Goal: Task Accomplishment & Management: Use online tool/utility

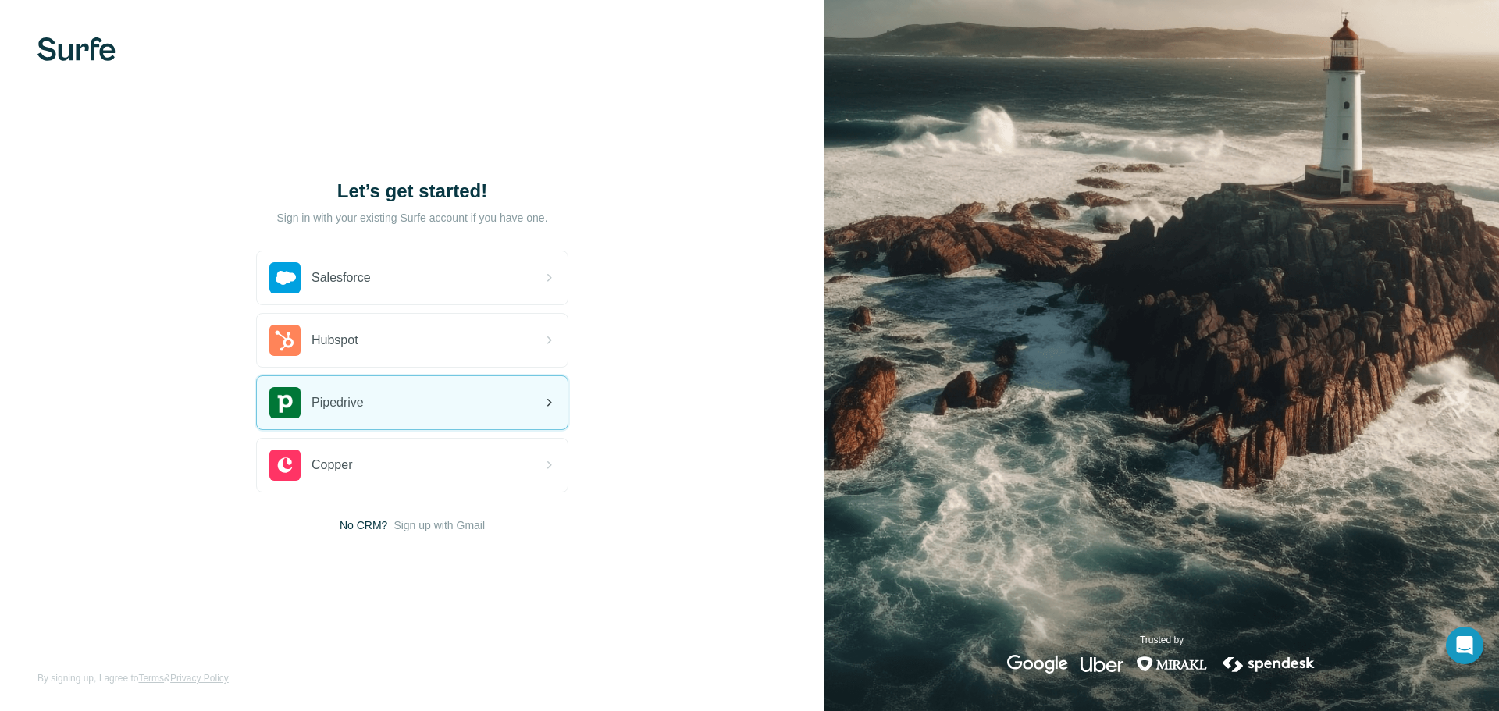
click at [476, 409] on div "Pipedrive" at bounding box center [412, 402] width 311 height 53
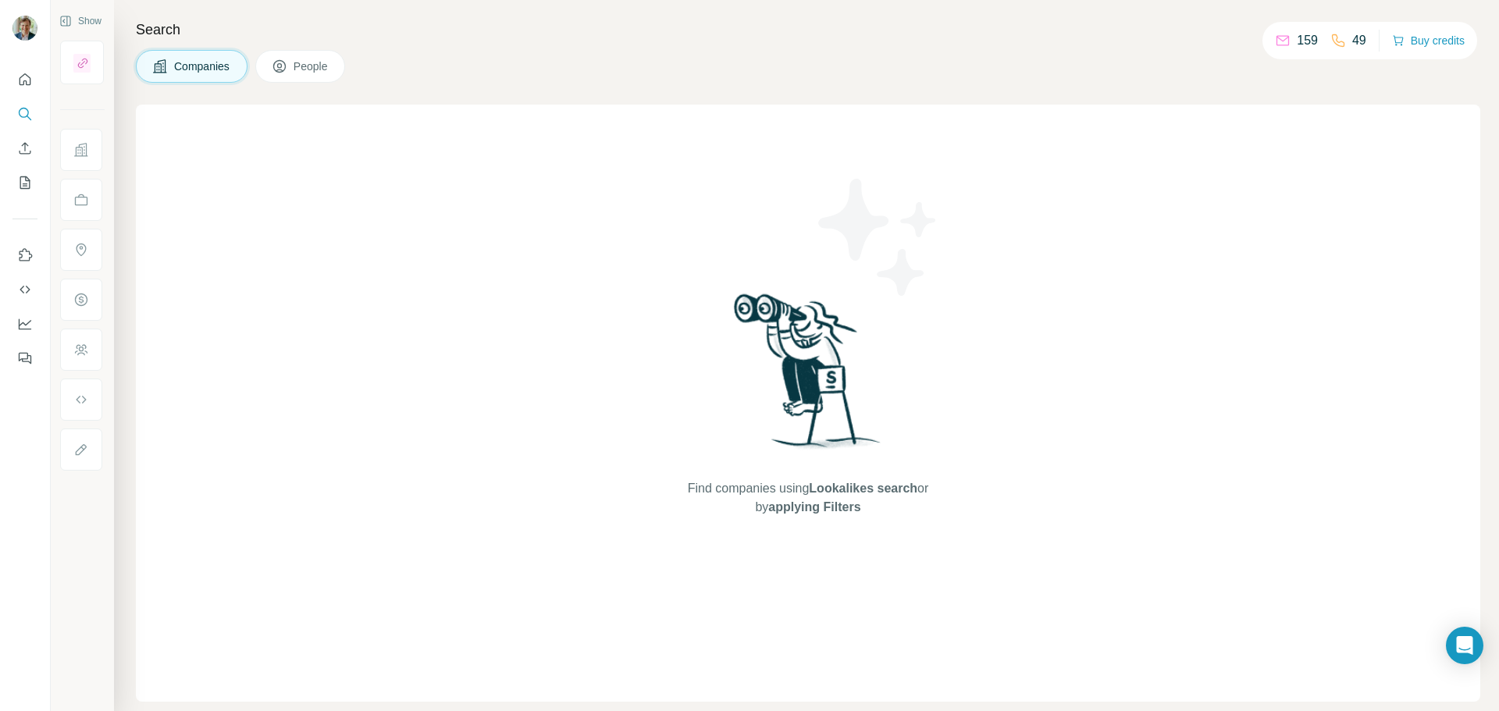
click at [956, 55] on div "Companies People" at bounding box center [808, 66] width 1344 height 33
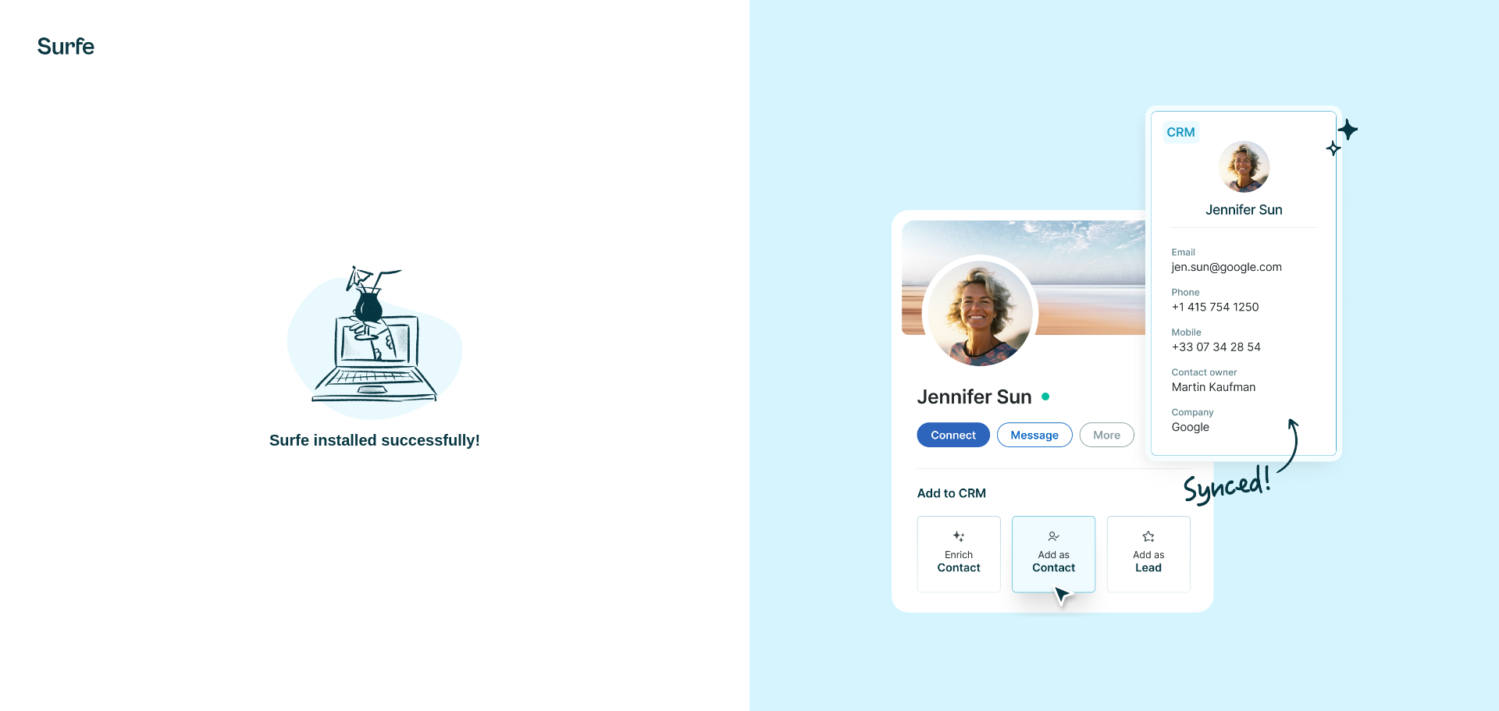
drag, startPoint x: 0, startPoint y: 0, endPoint x: 987, endPoint y: 105, distance: 992.5
click at [987, 105] on div at bounding box center [1125, 355] width 750 height 711
